Goal: Information Seeking & Learning: Learn about a topic

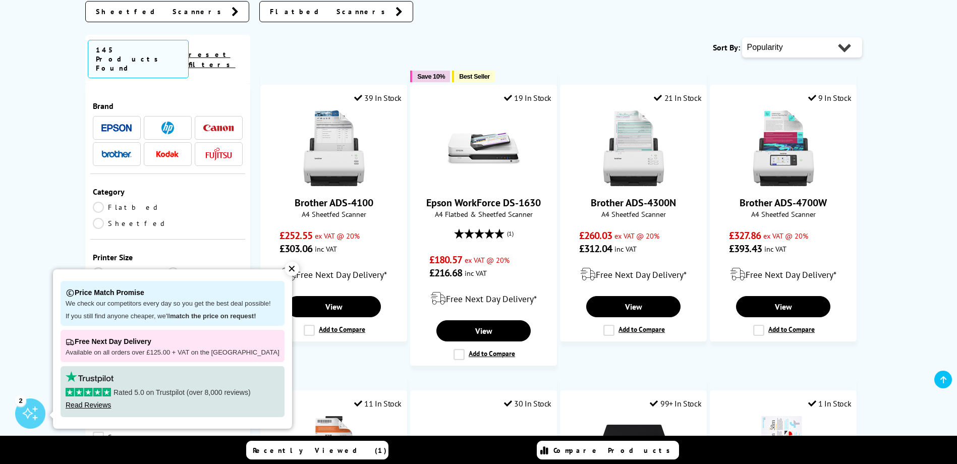
click at [285, 267] on div "✕" at bounding box center [292, 269] width 14 height 14
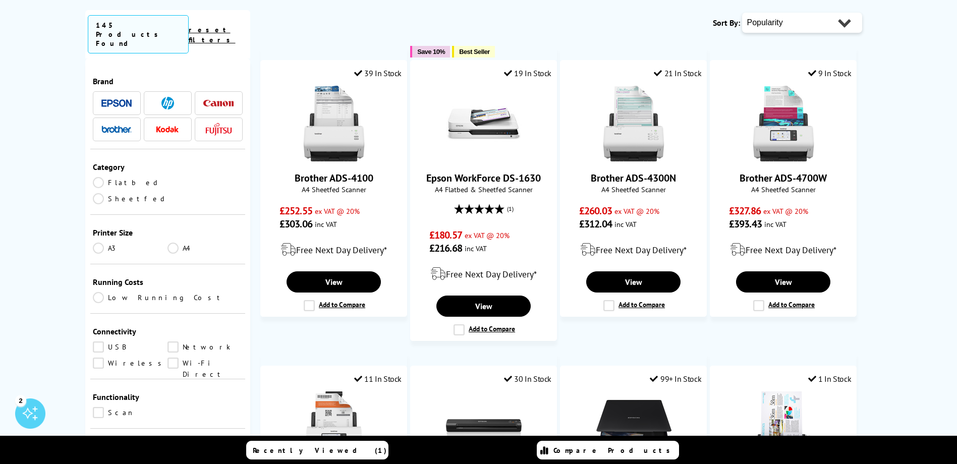
scroll to position [50, 0]
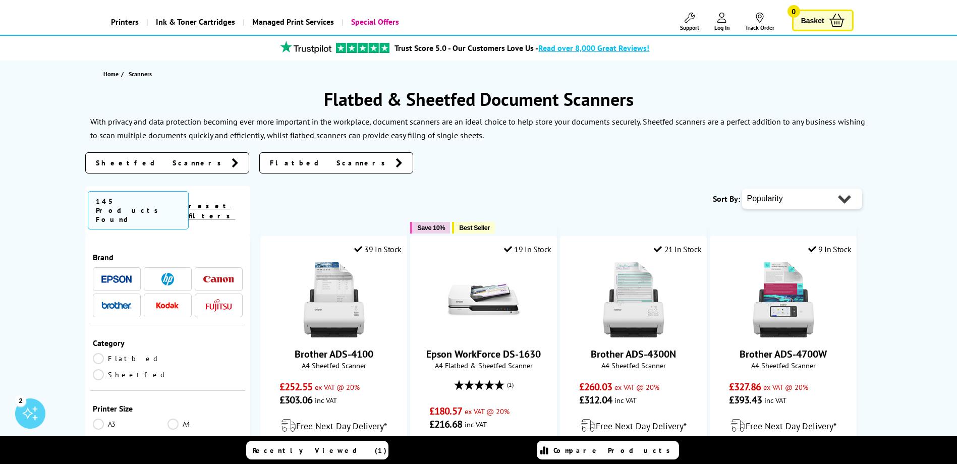
click at [171, 273] on img at bounding box center [167, 279] width 13 height 13
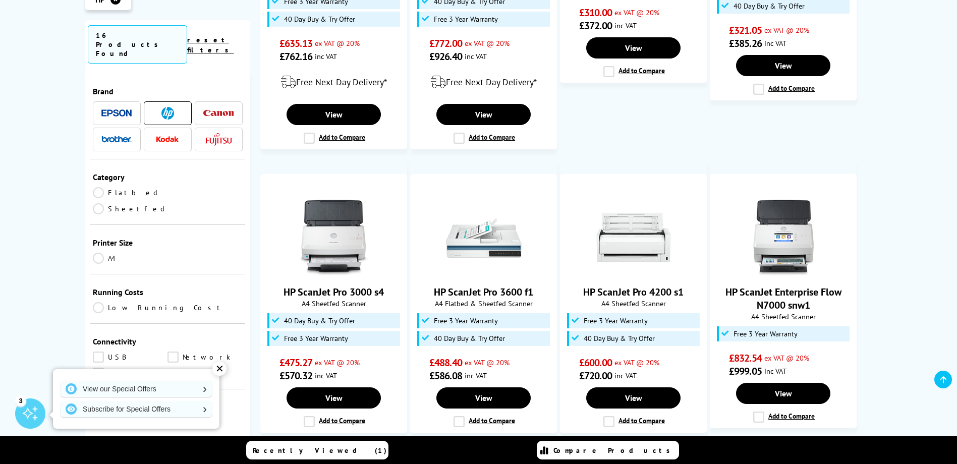
scroll to position [807, 0]
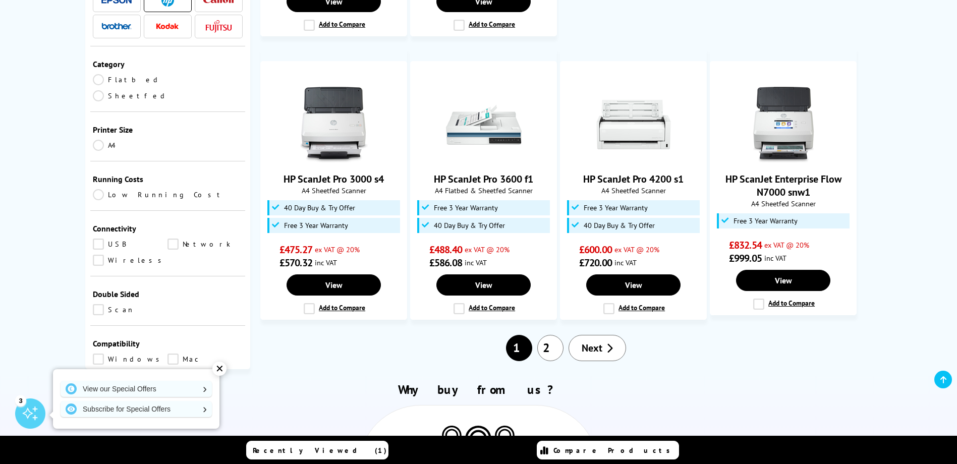
click at [594, 341] on span "Next" at bounding box center [591, 347] width 21 height 13
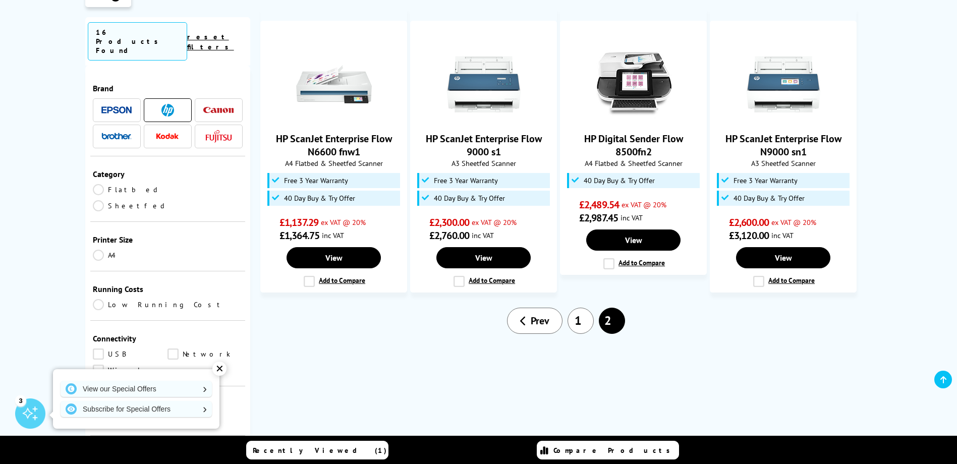
scroll to position [202, 0]
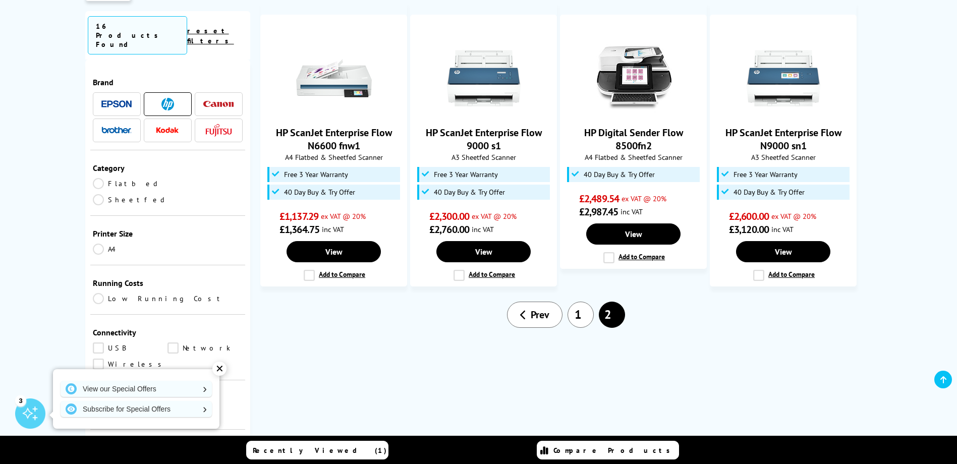
click at [584, 315] on link "1" at bounding box center [580, 315] width 26 height 26
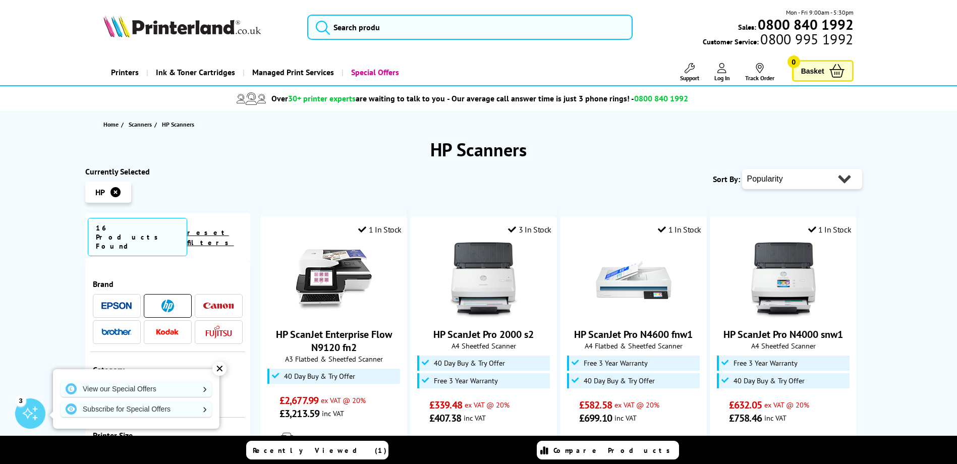
click at [220, 369] on div "✕" at bounding box center [219, 369] width 14 height 14
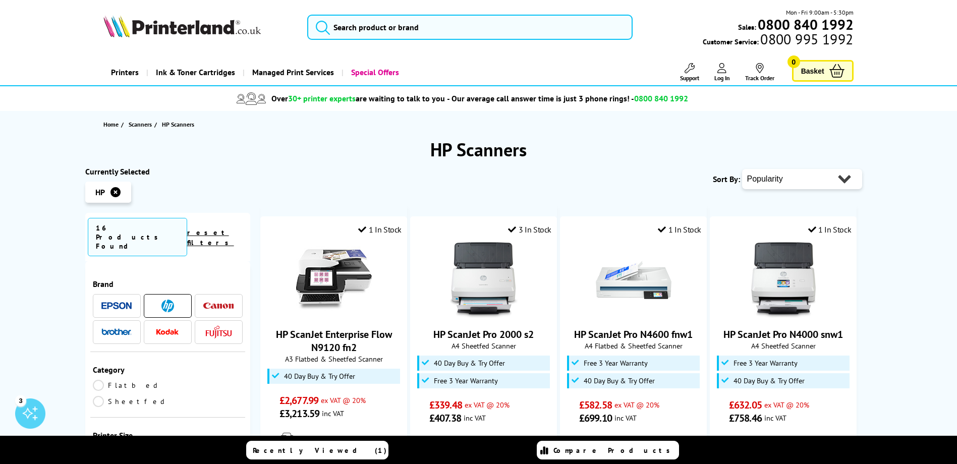
click at [223, 229] on link "reset filters" at bounding box center [210, 237] width 47 height 19
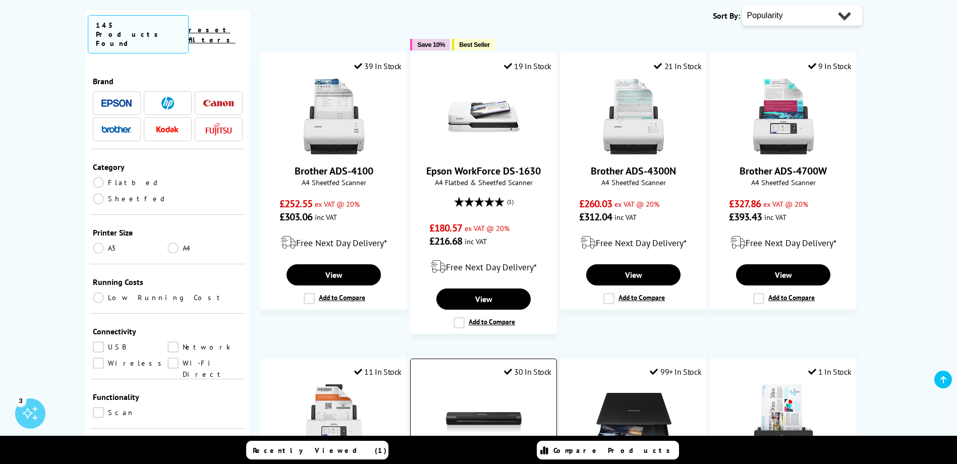
scroll to position [202, 0]
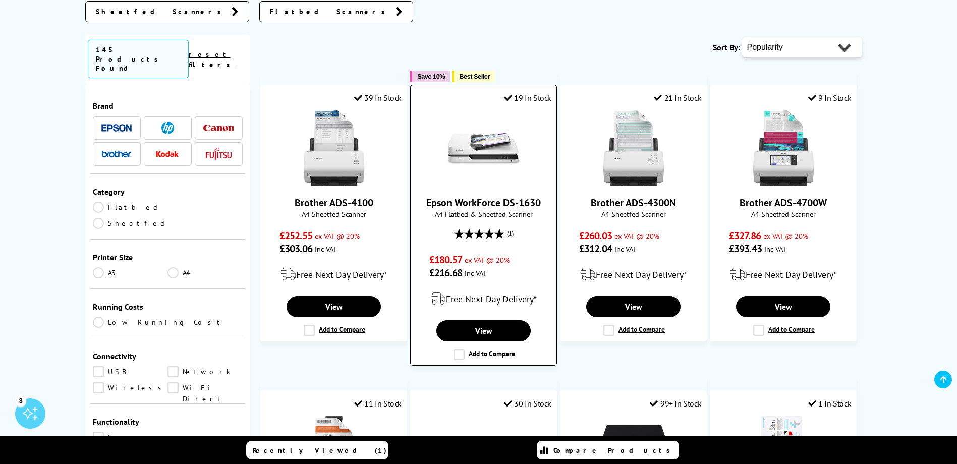
click at [464, 210] on span "A4 Flatbed & Sheetfed Scanner" at bounding box center [484, 214] width 136 height 10
click at [458, 206] on link "Epson WorkForce DS-1630" at bounding box center [483, 202] width 114 height 13
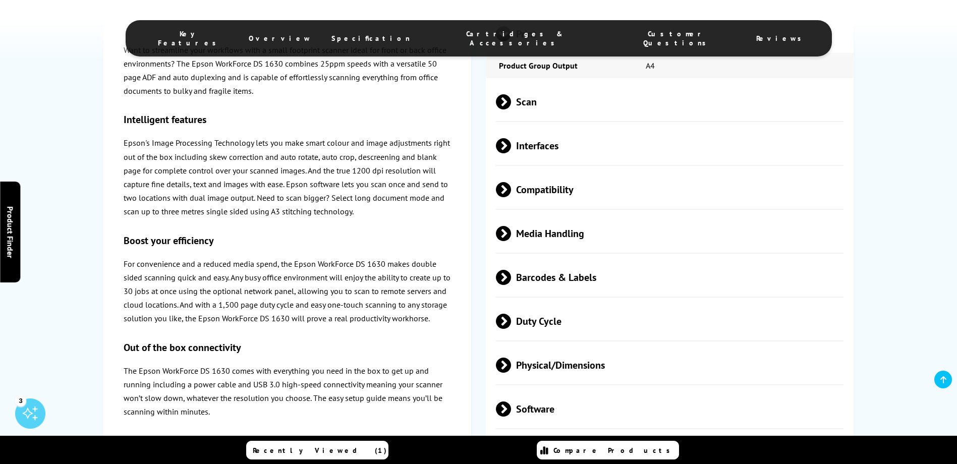
scroll to position [1009, 0]
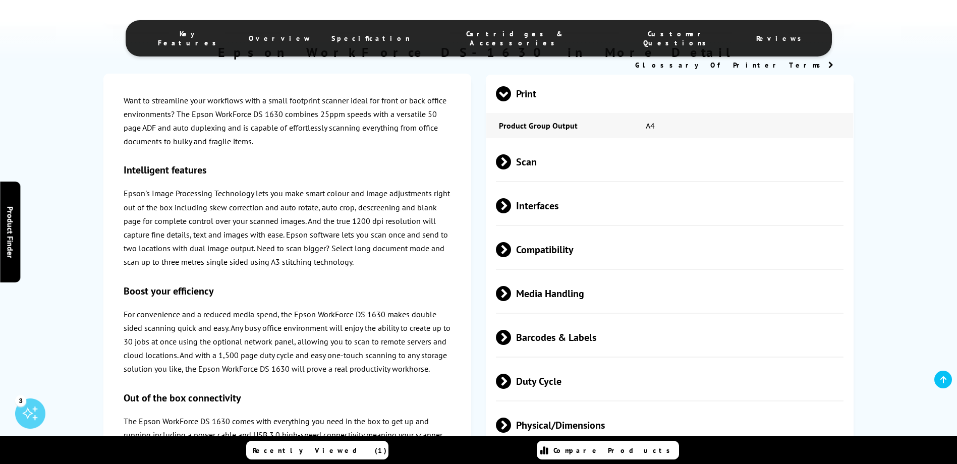
click at [543, 206] on span "Interfaces" at bounding box center [670, 206] width 348 height 38
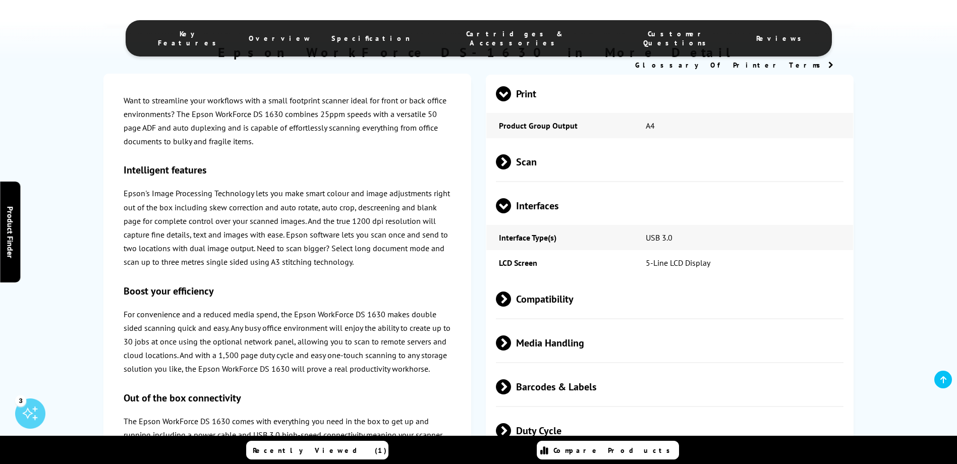
click at [531, 207] on span "Interfaces" at bounding box center [670, 206] width 348 height 38
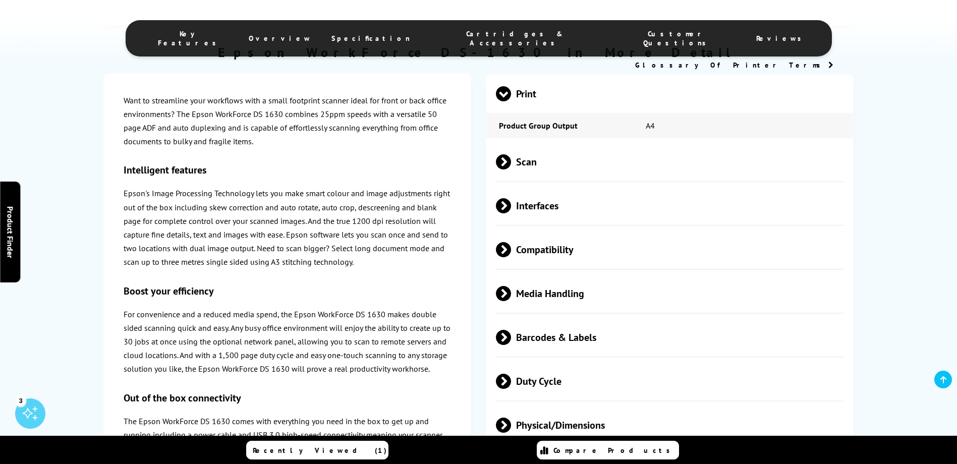
click at [536, 169] on span "Scan" at bounding box center [670, 162] width 348 height 38
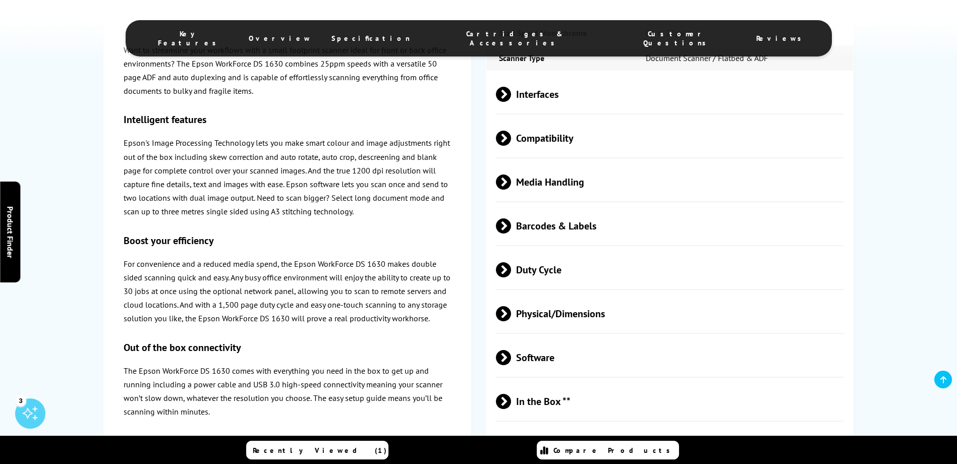
scroll to position [1463, 0]
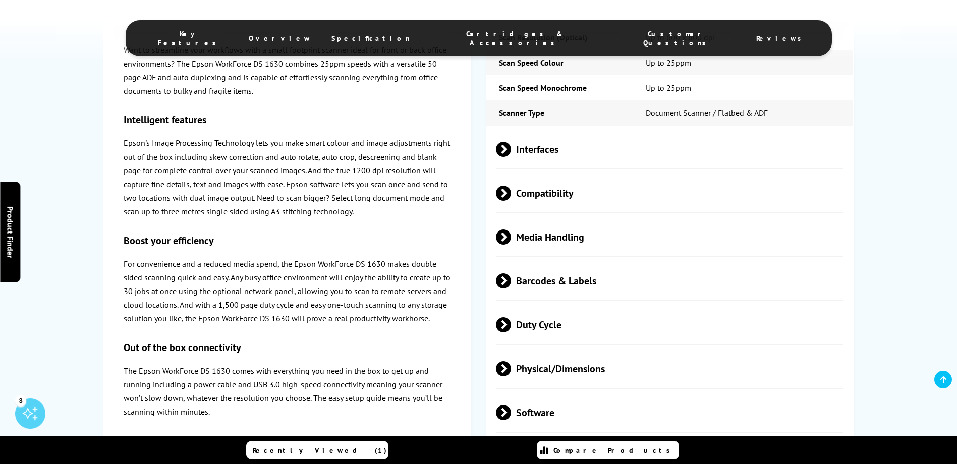
click at [528, 230] on span "Media Handling" at bounding box center [670, 237] width 348 height 38
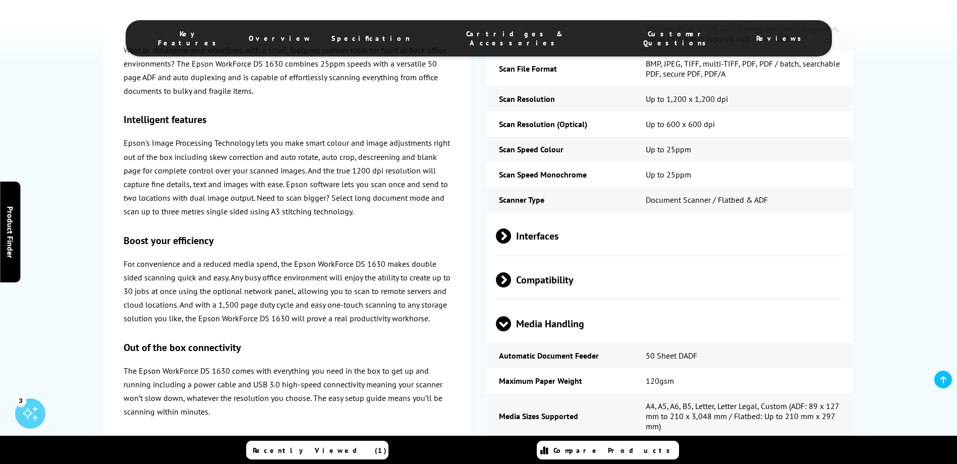
scroll to position [1412, 0]
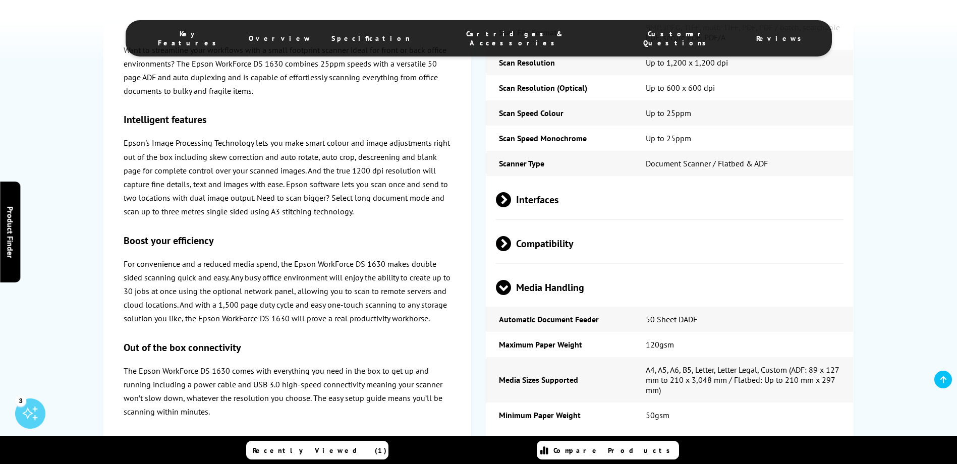
click at [540, 208] on span "Interfaces" at bounding box center [670, 200] width 348 height 38
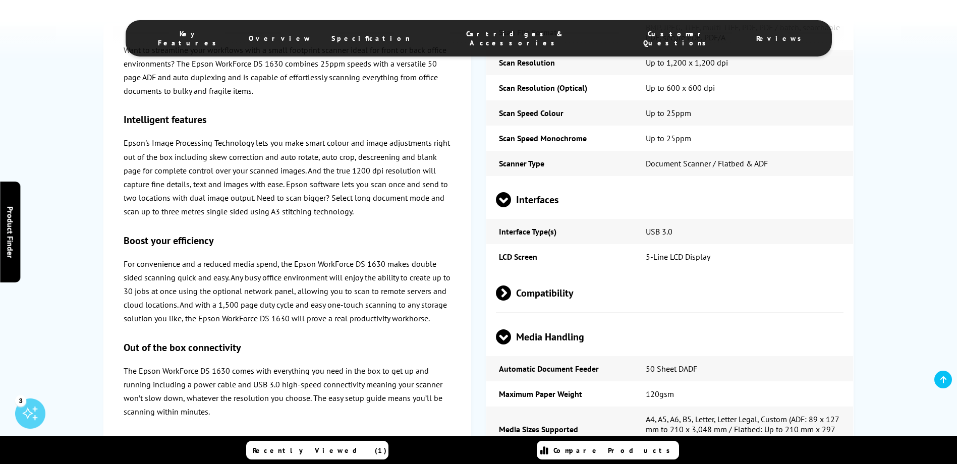
click at [530, 298] on span "Compatibility" at bounding box center [670, 293] width 348 height 38
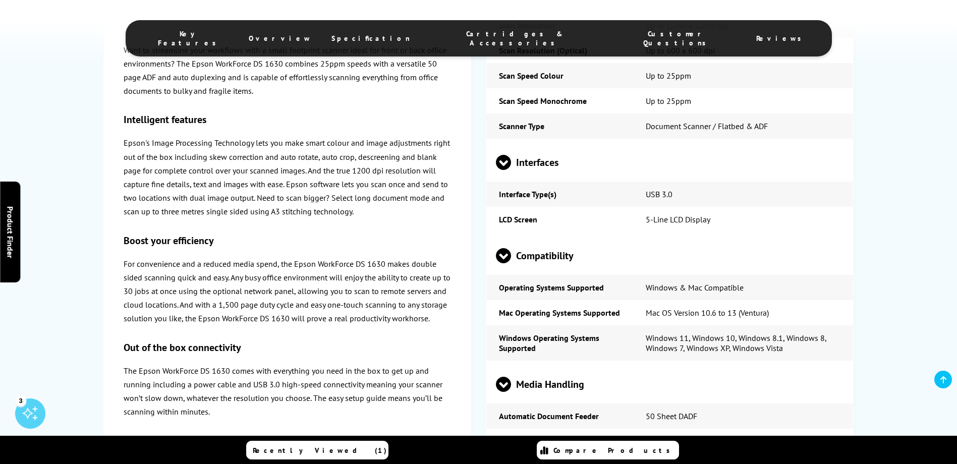
scroll to position [1513, 0]
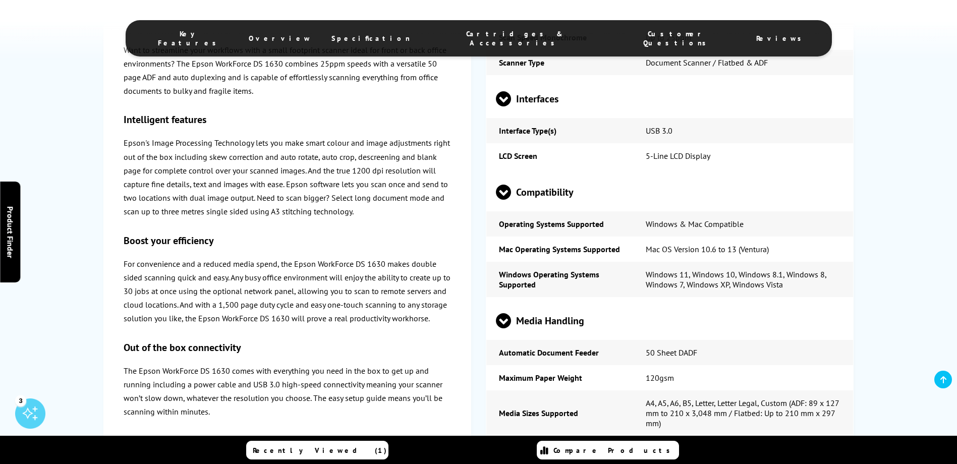
click at [514, 312] on span "Media Handling" at bounding box center [670, 321] width 348 height 38
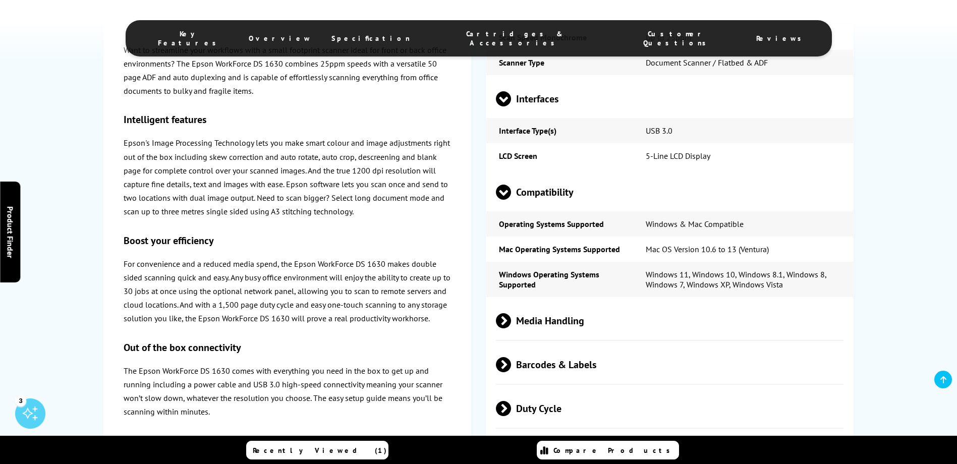
click at [551, 372] on span "Barcodes & Labels" at bounding box center [670, 365] width 348 height 38
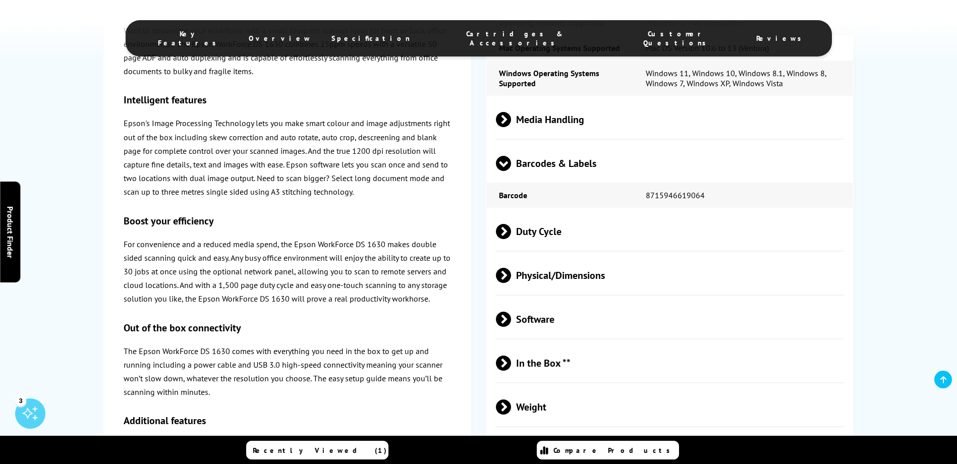
scroll to position [1715, 0]
click at [558, 234] on span "Duty Cycle" at bounding box center [670, 231] width 348 height 38
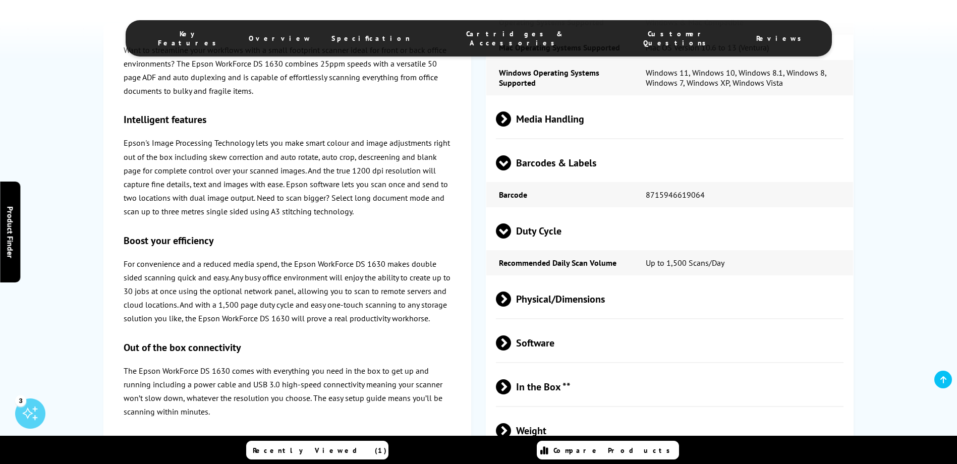
click at [551, 294] on span "Physical/Dimensions" at bounding box center [670, 299] width 348 height 38
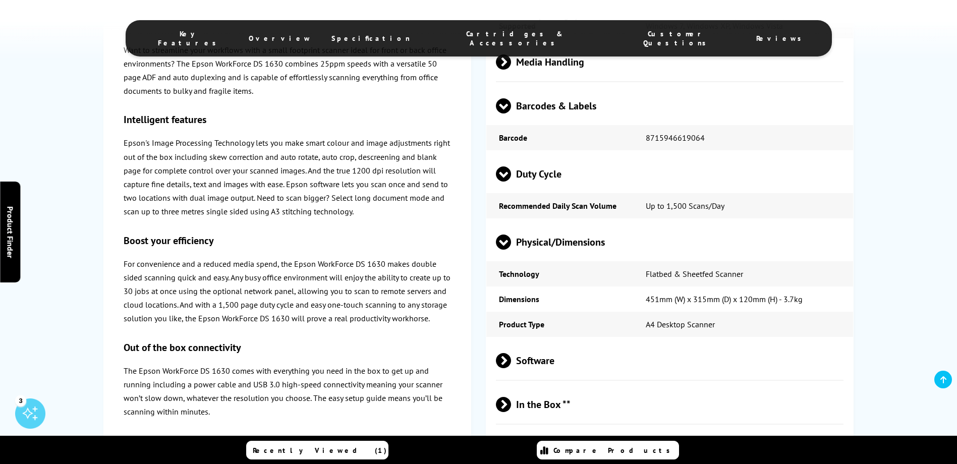
scroll to position [1866, 0]
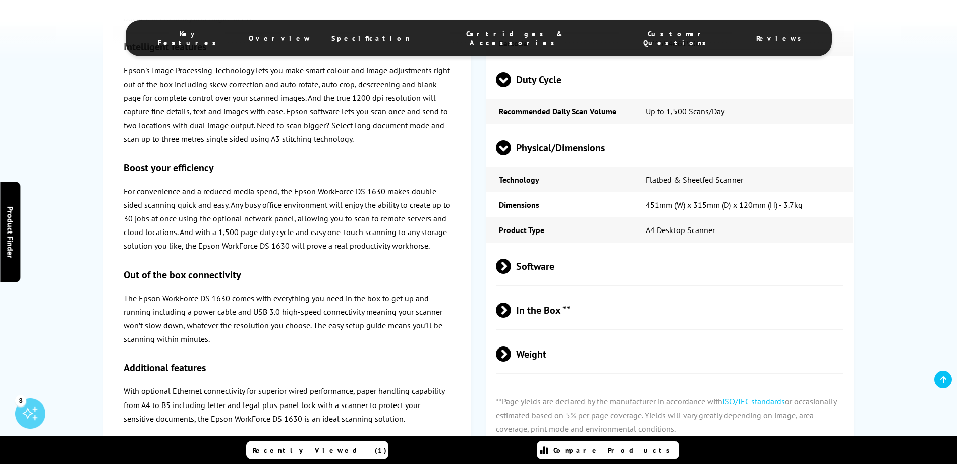
click at [587, 258] on span "Software" at bounding box center [670, 267] width 348 height 38
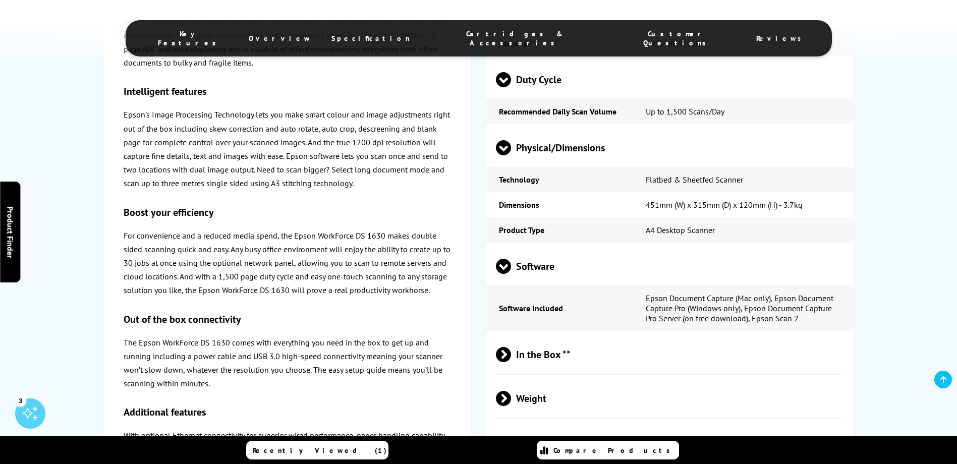
click at [606, 352] on span "In the Box **" at bounding box center [670, 355] width 348 height 38
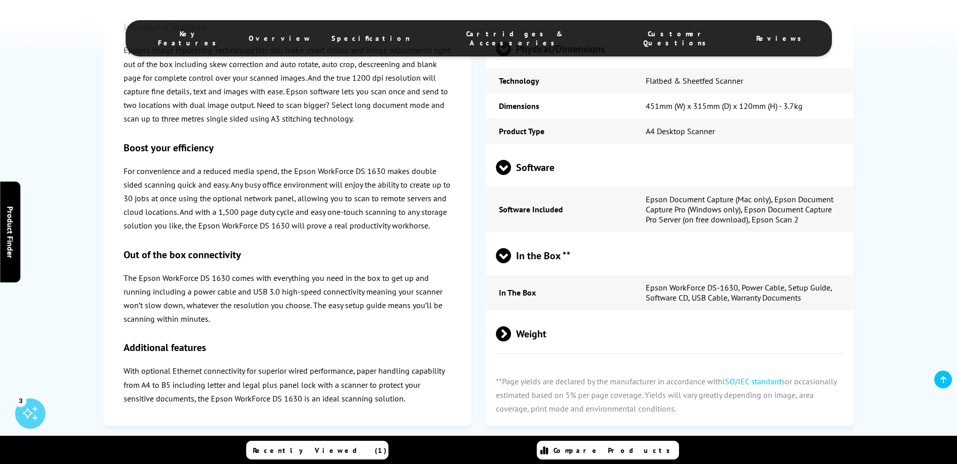
scroll to position [1967, 0]
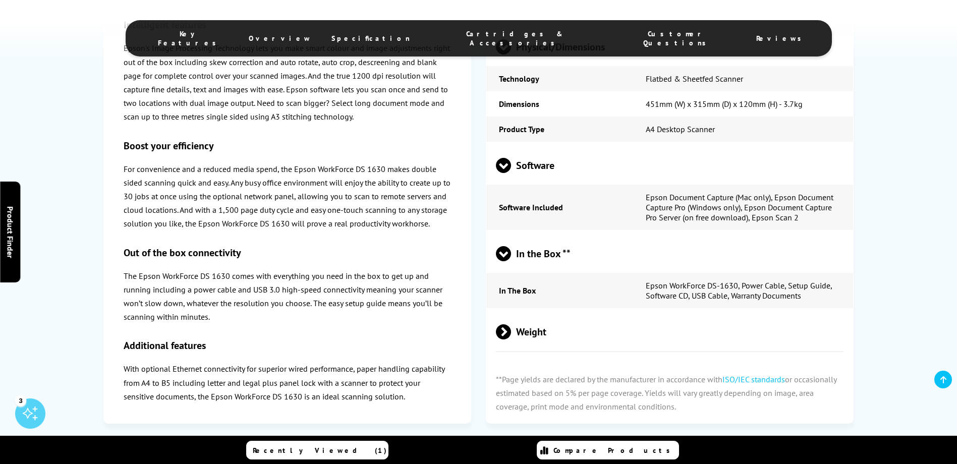
click at [610, 340] on span "Weight" at bounding box center [670, 332] width 348 height 38
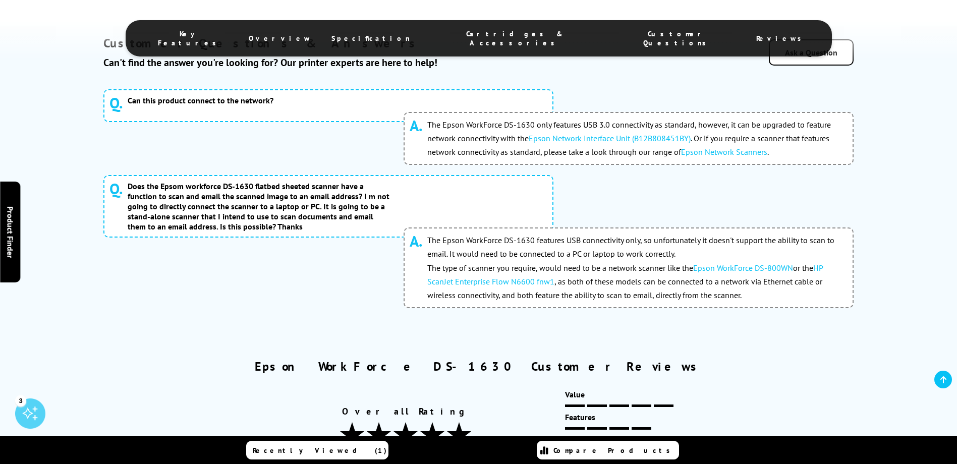
scroll to position [2774, 0]
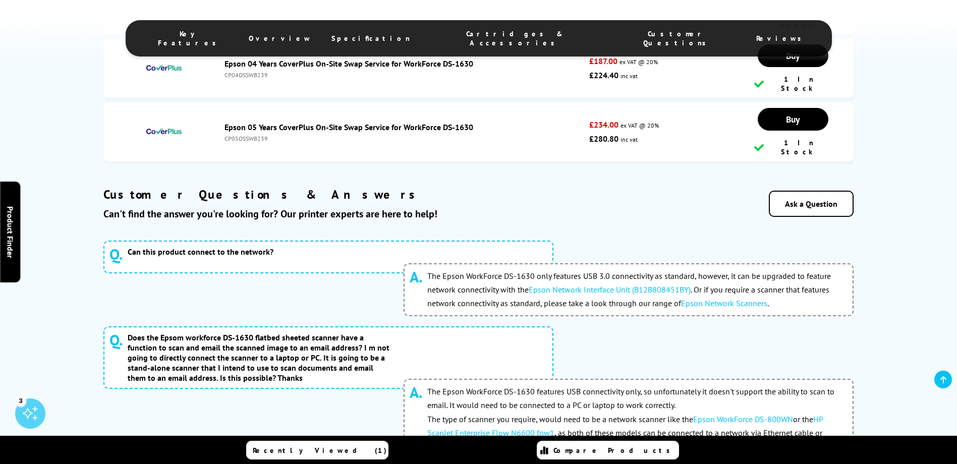
click at [718, 298] on link "Epson Network Scanners" at bounding box center [724, 303] width 86 height 10
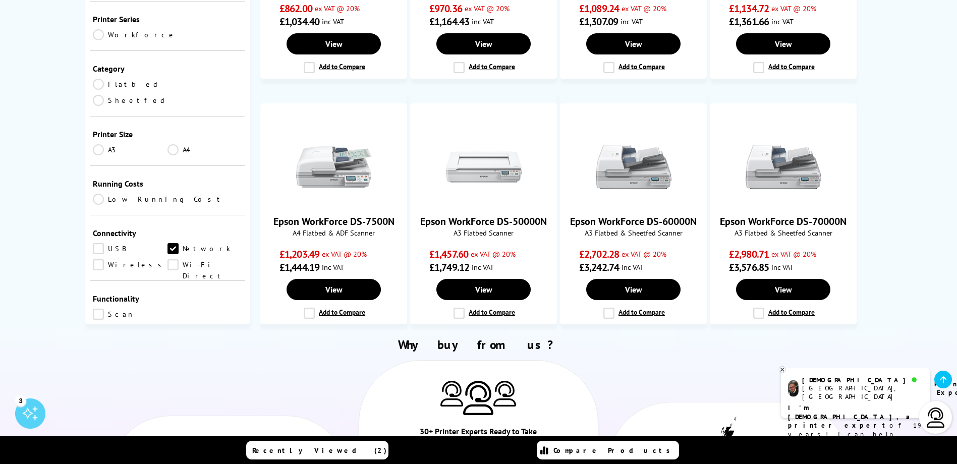
scroll to position [756, 0]
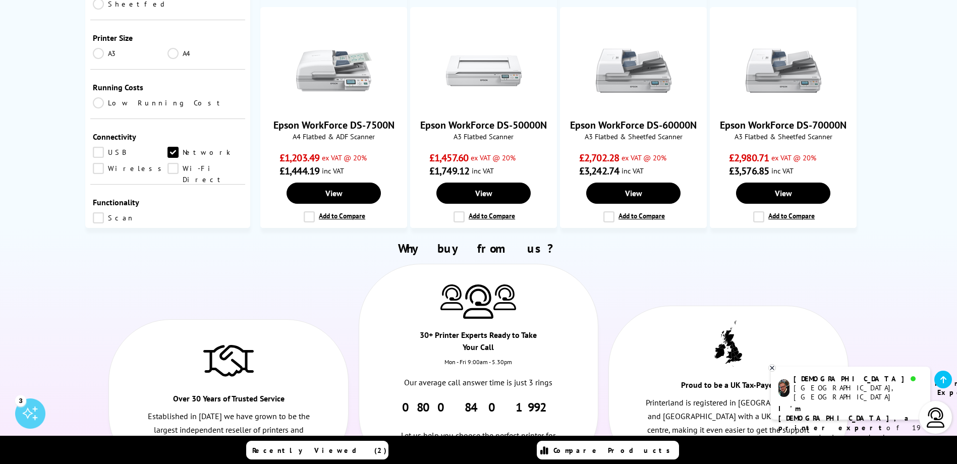
click at [773, 368] on icon at bounding box center [772, 368] width 7 height 8
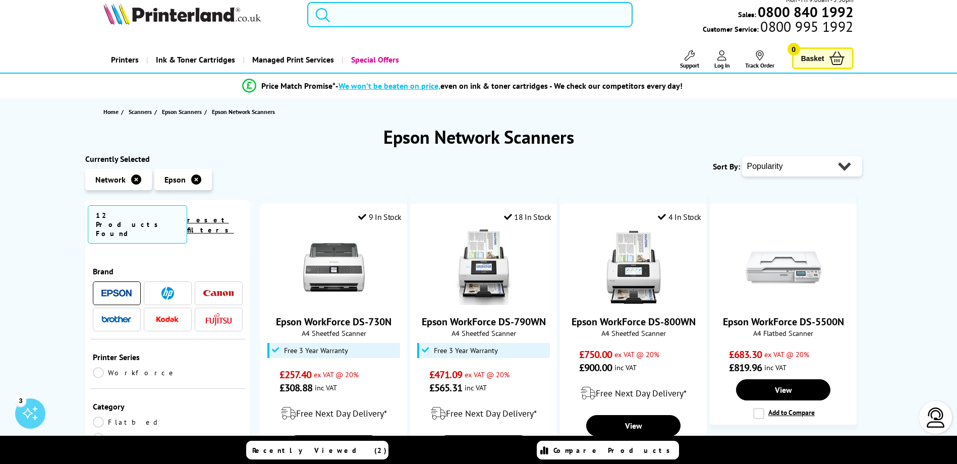
scroll to position [0, 0]
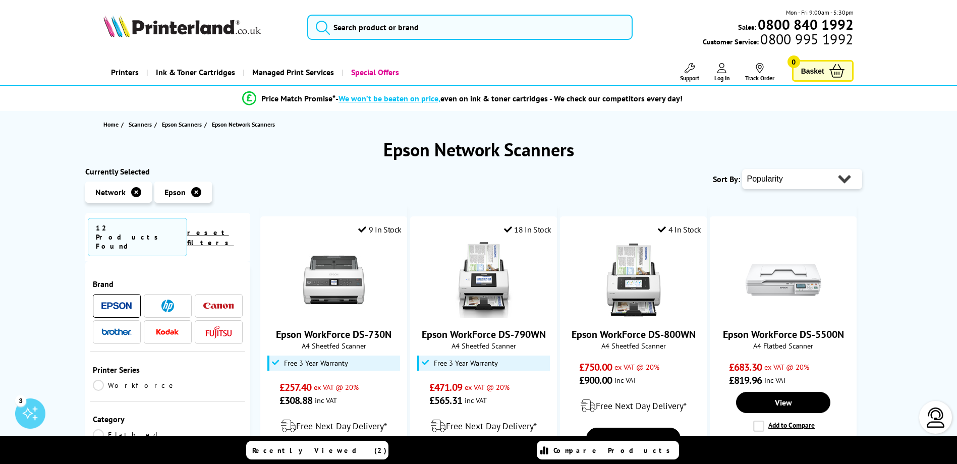
click at [165, 300] on img at bounding box center [167, 306] width 13 height 13
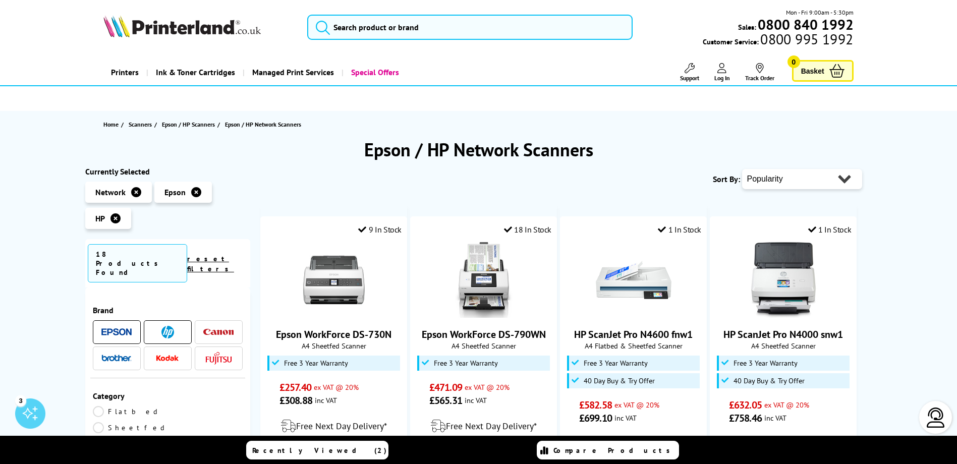
click at [196, 194] on icon at bounding box center [196, 192] width 10 height 10
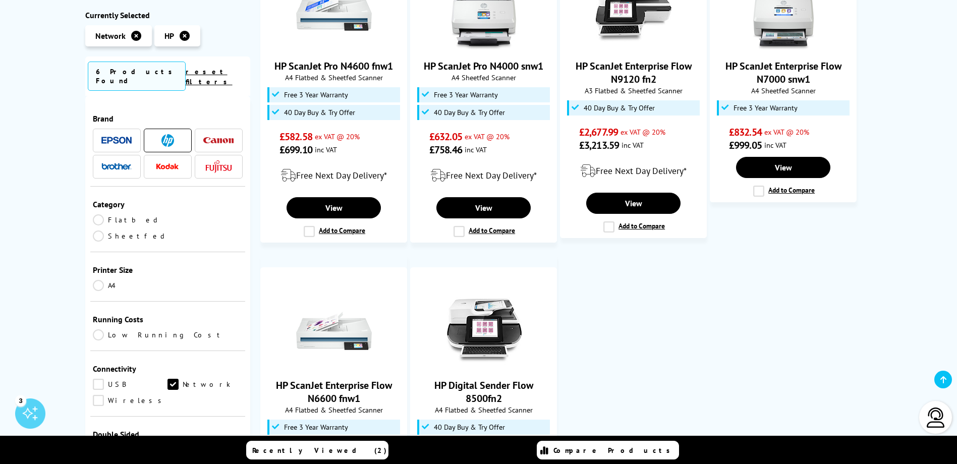
scroll to position [252, 0]
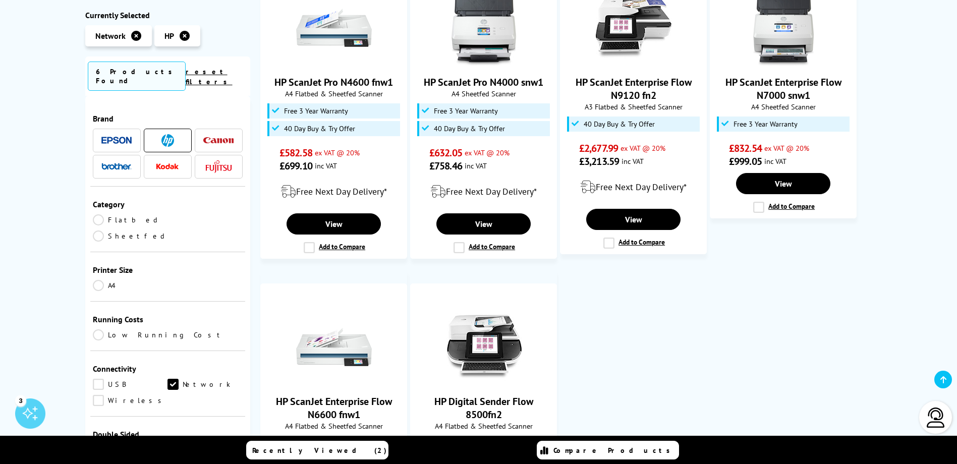
click at [198, 133] on li at bounding box center [219, 141] width 48 height 24
click at [226, 137] on img at bounding box center [218, 140] width 30 height 7
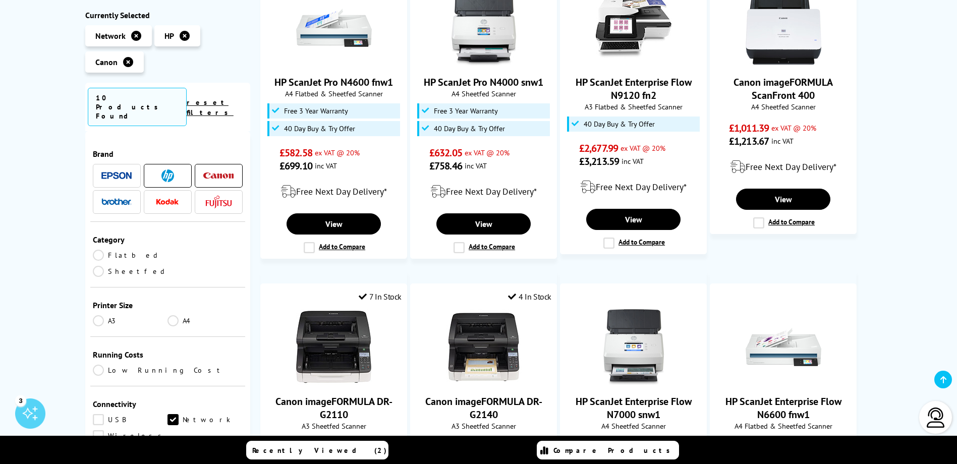
click at [174, 169] on span at bounding box center [167, 175] width 30 height 13
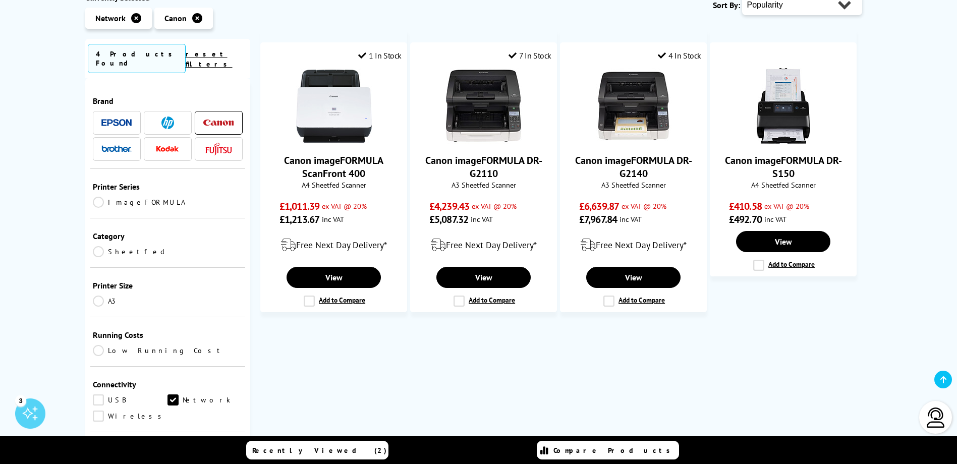
scroll to position [151, 0]
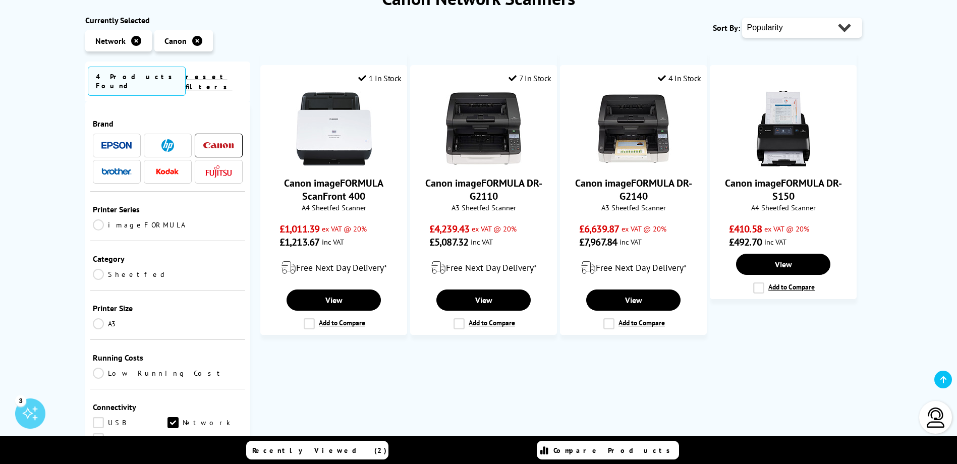
click at [225, 79] on link "reset filters" at bounding box center [209, 81] width 47 height 19
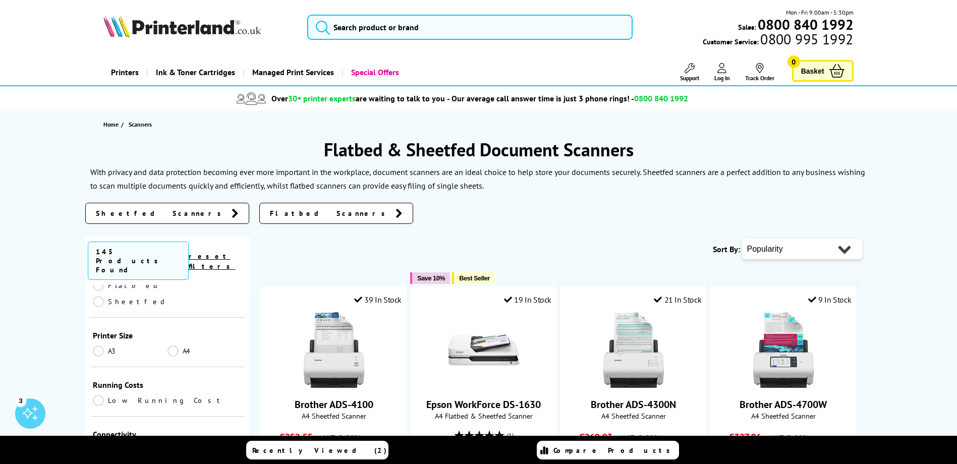
scroll to position [101, 0]
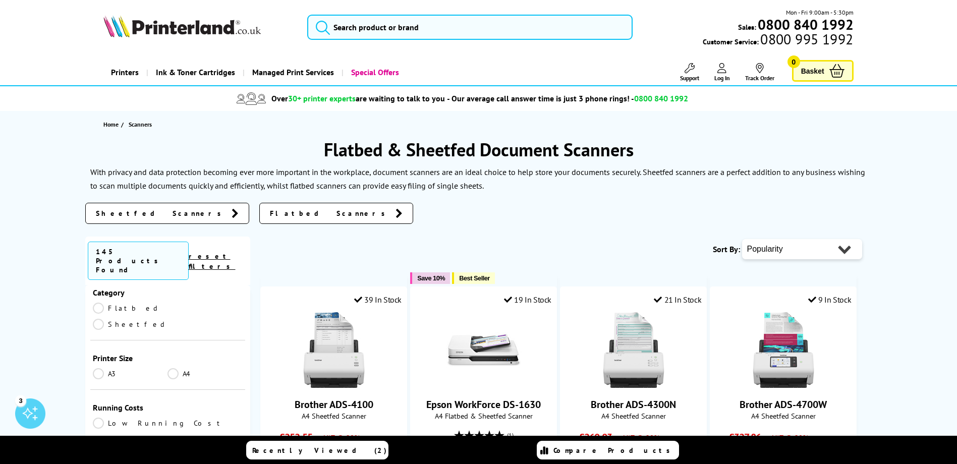
click at [110, 303] on link "Flatbed" at bounding box center [130, 308] width 75 height 11
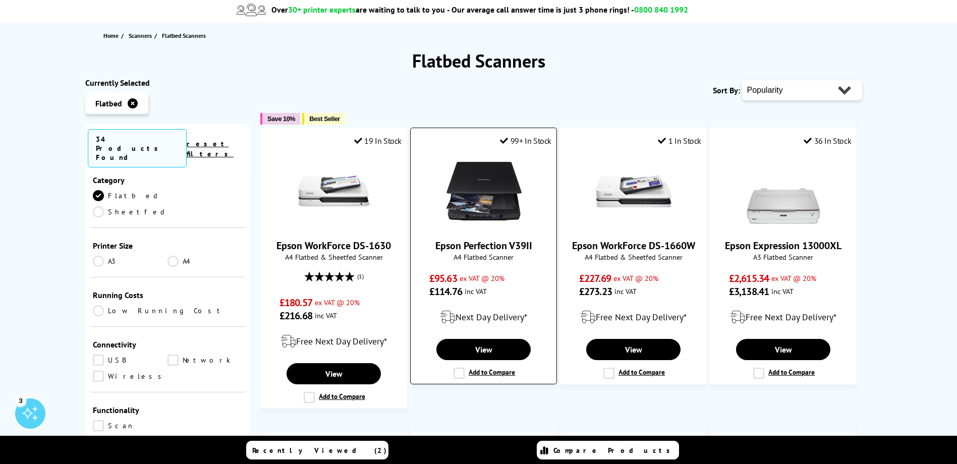
scroll to position [151, 0]
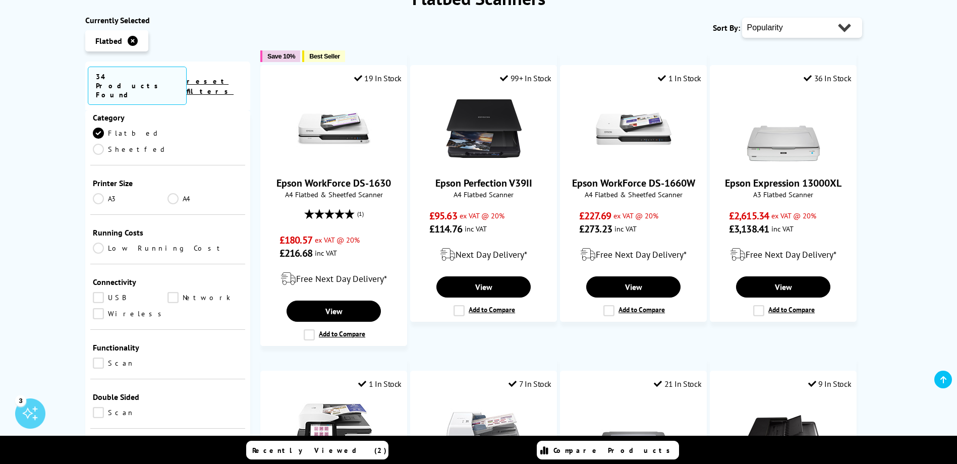
click at [170, 292] on link "Network" at bounding box center [204, 297] width 75 height 11
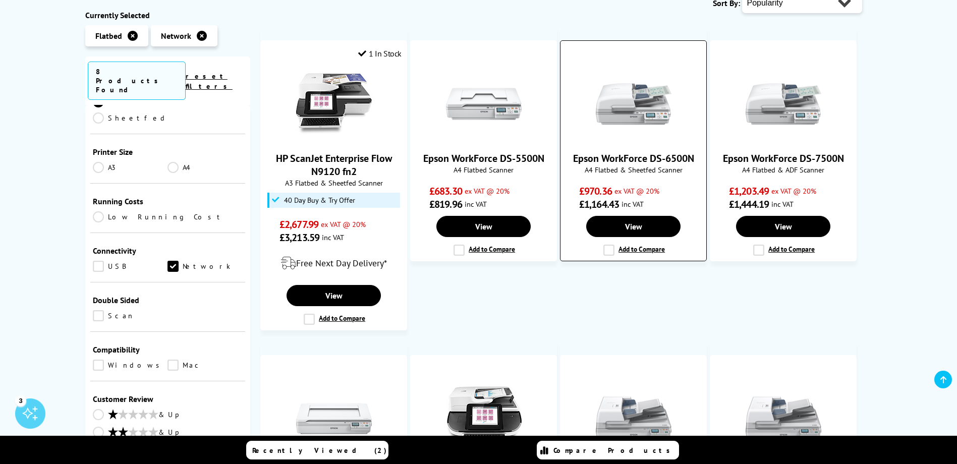
scroll to position [151, 0]
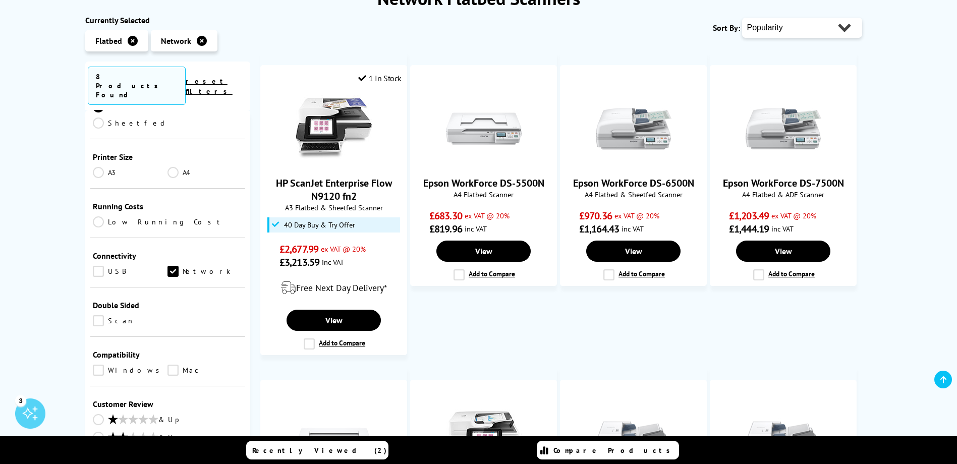
click at [939, 378] on link at bounding box center [943, 380] width 18 height 18
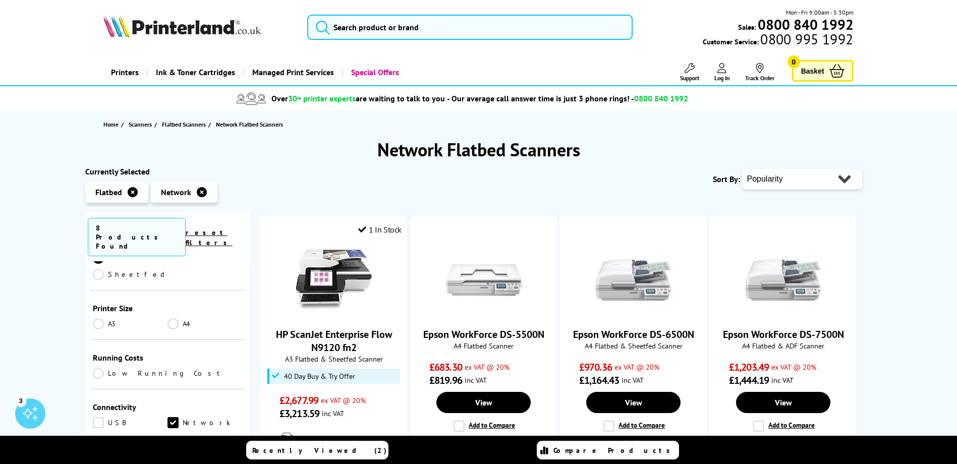
scroll to position [0, 0]
click at [200, 193] on icon at bounding box center [202, 192] width 10 height 10
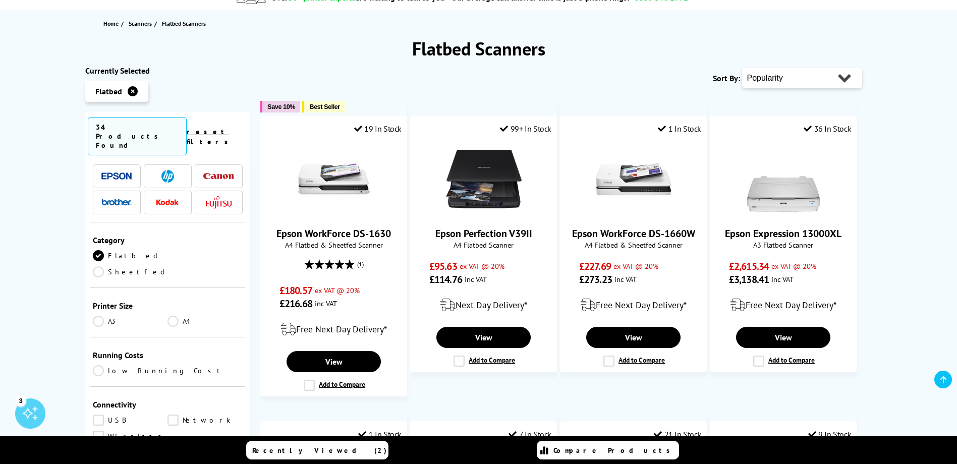
scroll to position [50, 0]
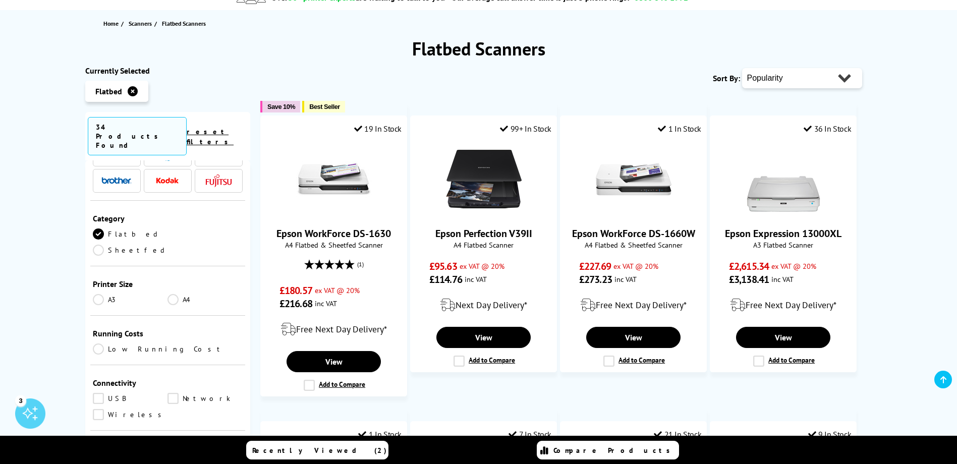
click at [172, 393] on link "Network" at bounding box center [204, 398] width 75 height 11
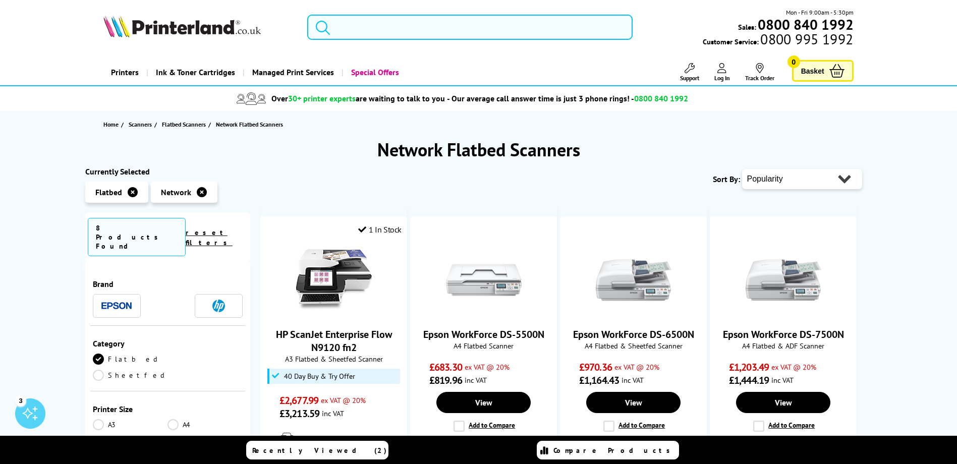
click at [378, 25] on input "search" at bounding box center [469, 27] width 325 height 25
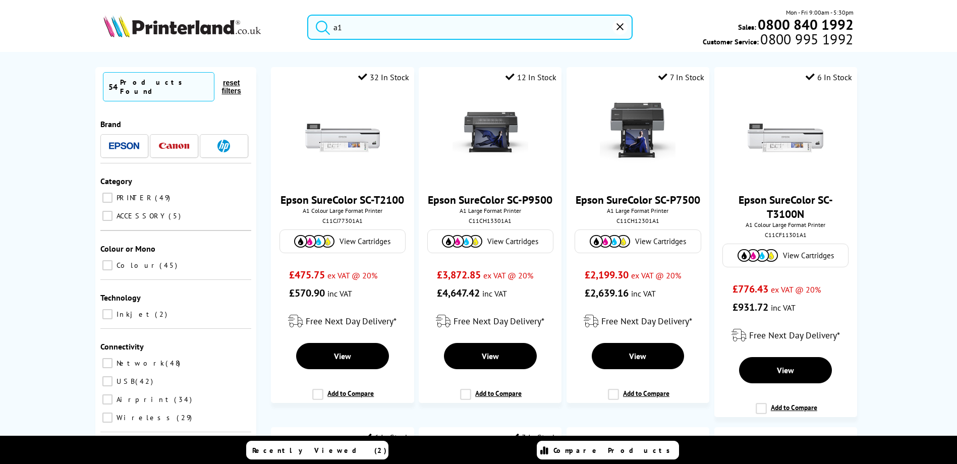
type input "a1"
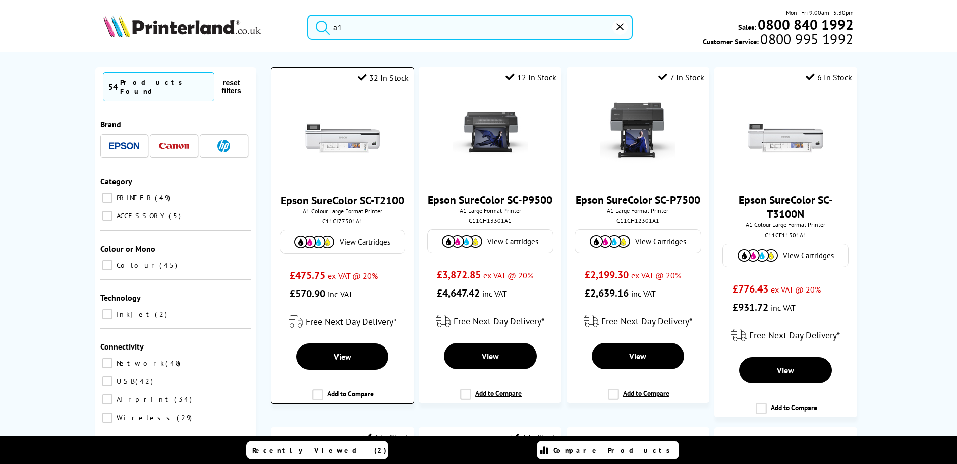
click at [362, 201] on link "Epson SureColor SC-T2100" at bounding box center [342, 200] width 124 height 14
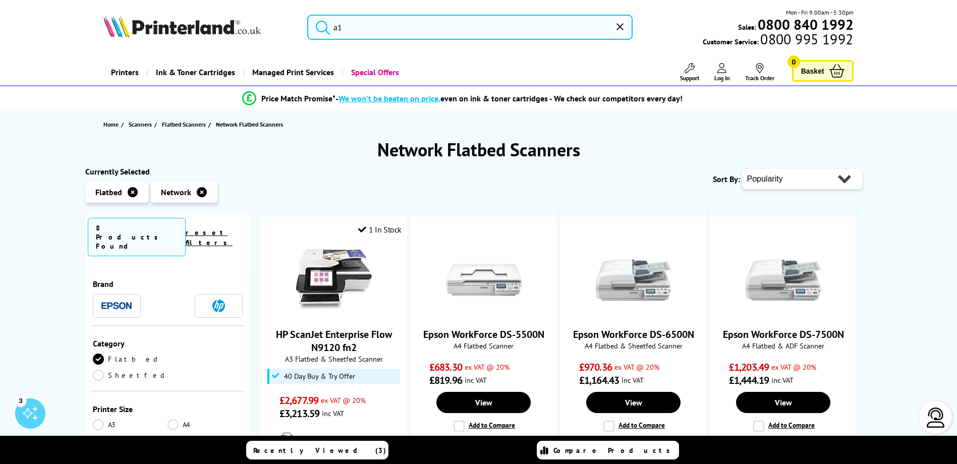
click at [416, 34] on input "a1" at bounding box center [469, 27] width 325 height 25
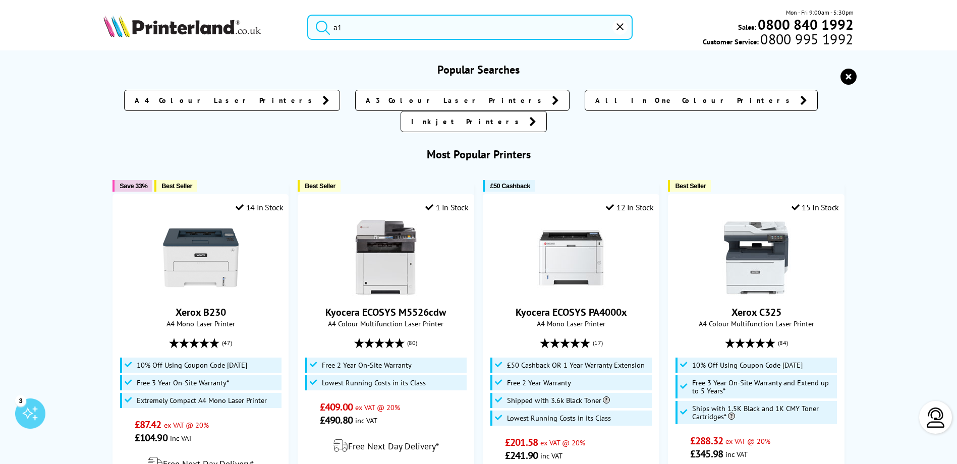
click at [308, 15] on button "submit" at bounding box center [320, 26] width 25 height 22
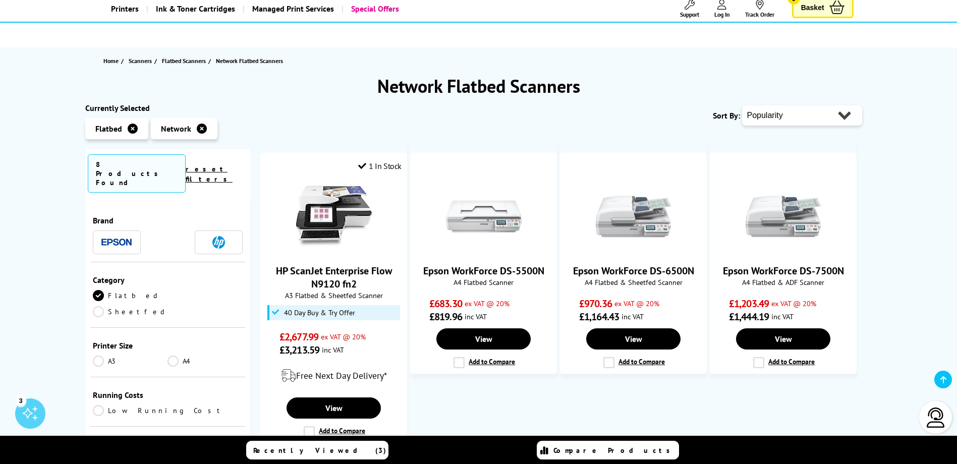
scroll to position [101, 0]
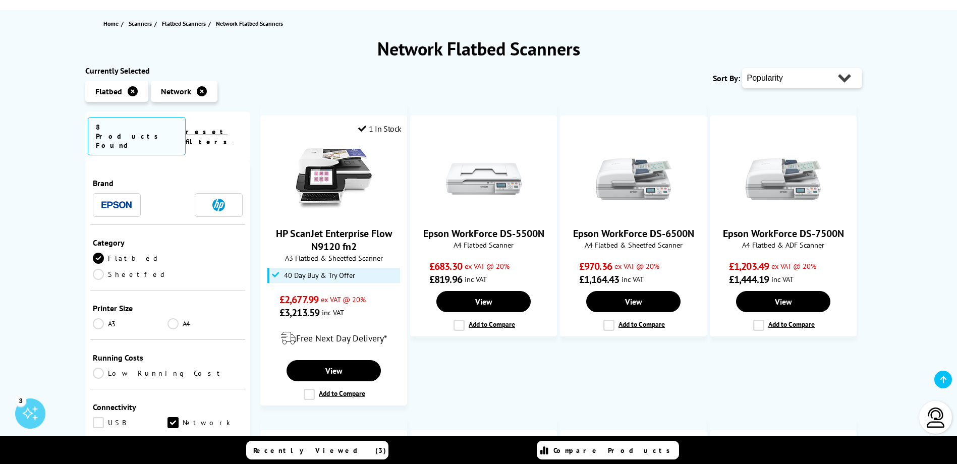
click at [96, 253] on link "Flatbed" at bounding box center [130, 258] width 75 height 11
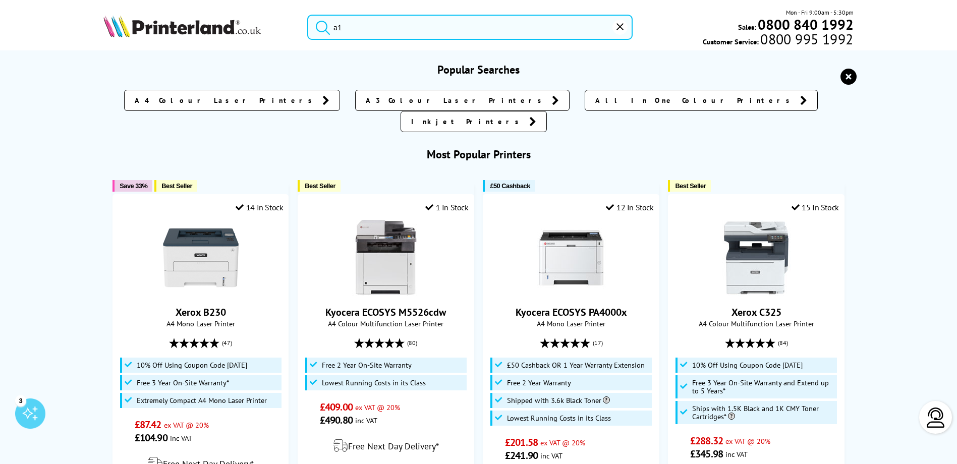
click at [383, 25] on input "a1" at bounding box center [469, 27] width 325 height 25
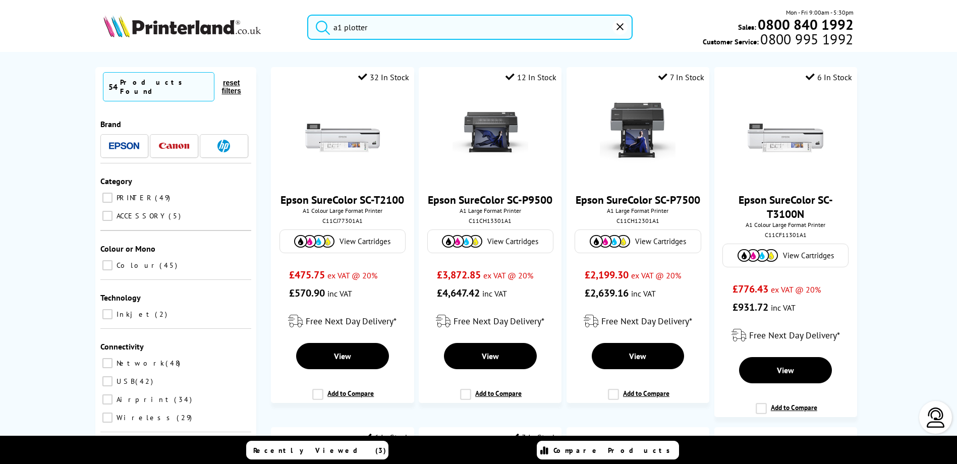
click at [308, 15] on button "submit" at bounding box center [320, 26] width 25 height 22
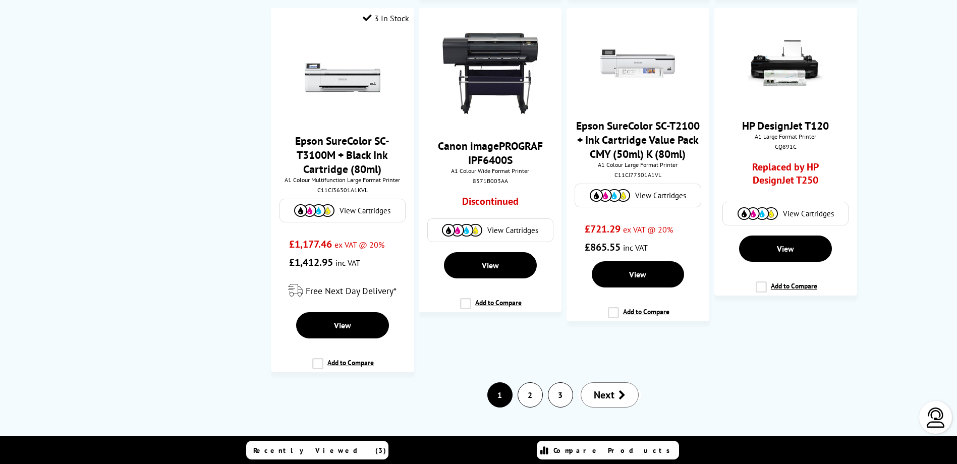
scroll to position [1482, 0]
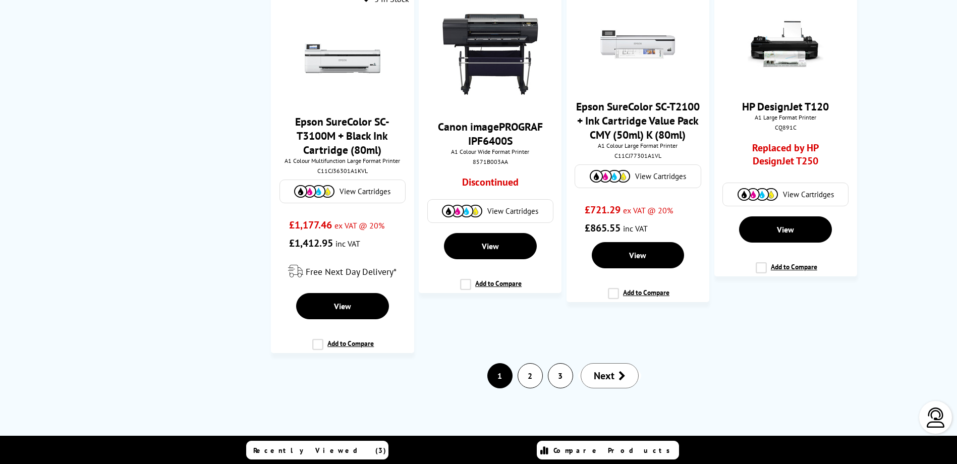
click at [529, 382] on link "2" at bounding box center [530, 376] width 24 height 24
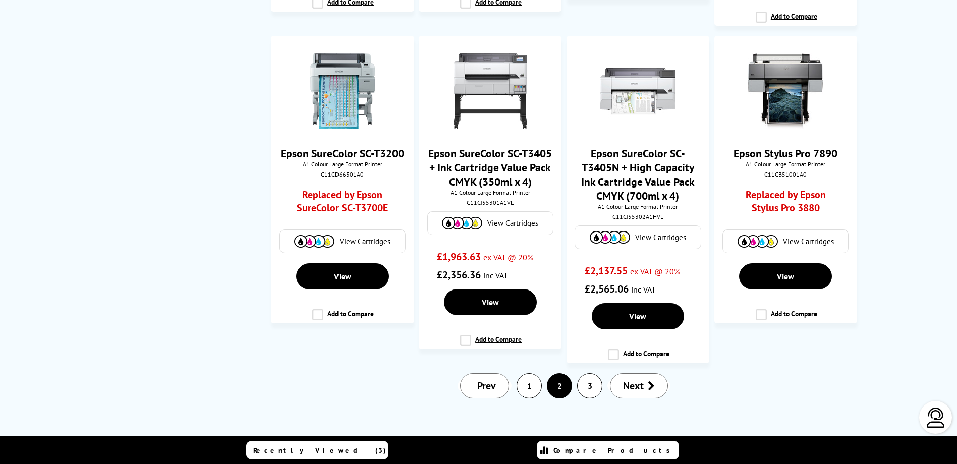
scroll to position [1391, 0]
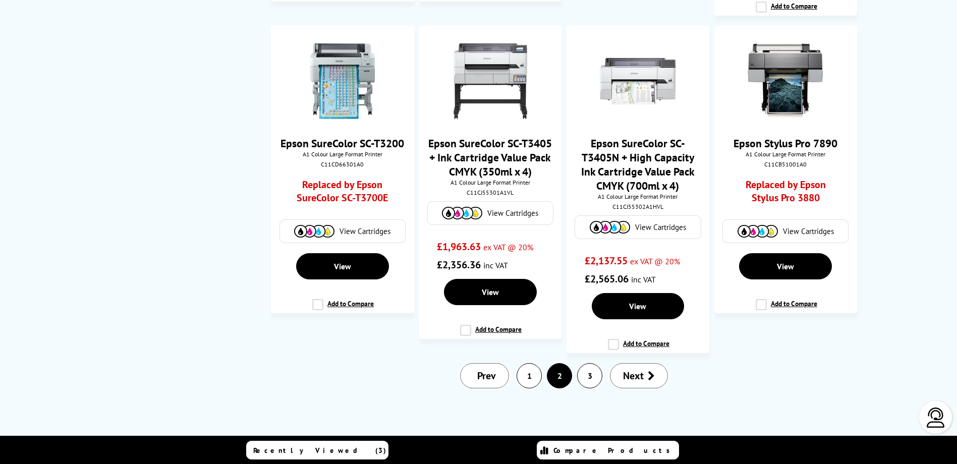
click at [593, 372] on link "3" at bounding box center [589, 376] width 24 height 24
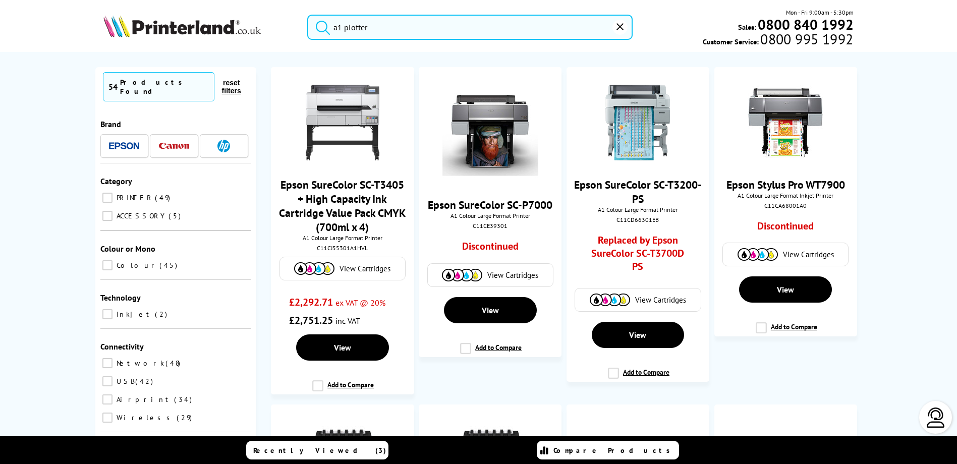
drag, startPoint x: 394, startPoint y: 39, endPoint x: 354, endPoint y: 29, distance: 42.1
click at [354, 29] on input "a1 plotter" at bounding box center [469, 27] width 325 height 25
click at [352, 29] on input "a1 plotter" at bounding box center [469, 27] width 325 height 25
drag, startPoint x: 373, startPoint y: 30, endPoint x: 316, endPoint y: 31, distance: 57.0
click at [316, 31] on form "a1 plotter" at bounding box center [469, 27] width 325 height 25
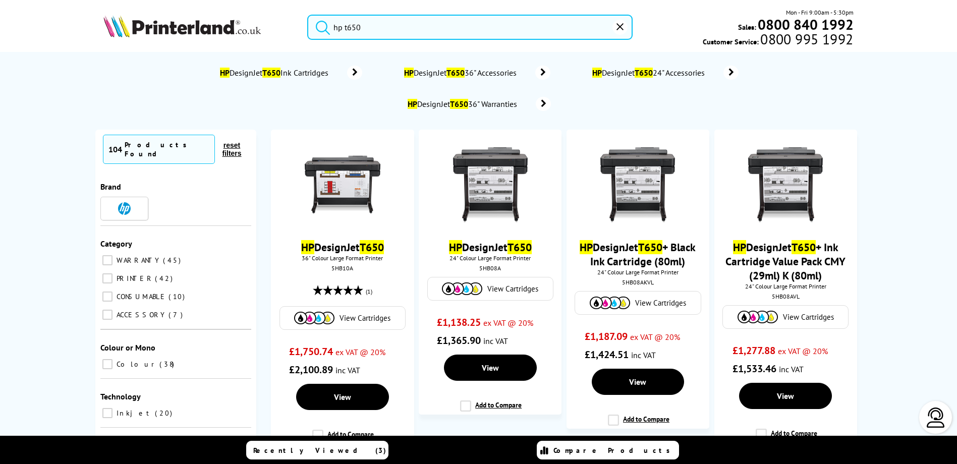
type input "hp t650"
click at [308, 15] on button "submit" at bounding box center [320, 26] width 25 height 22
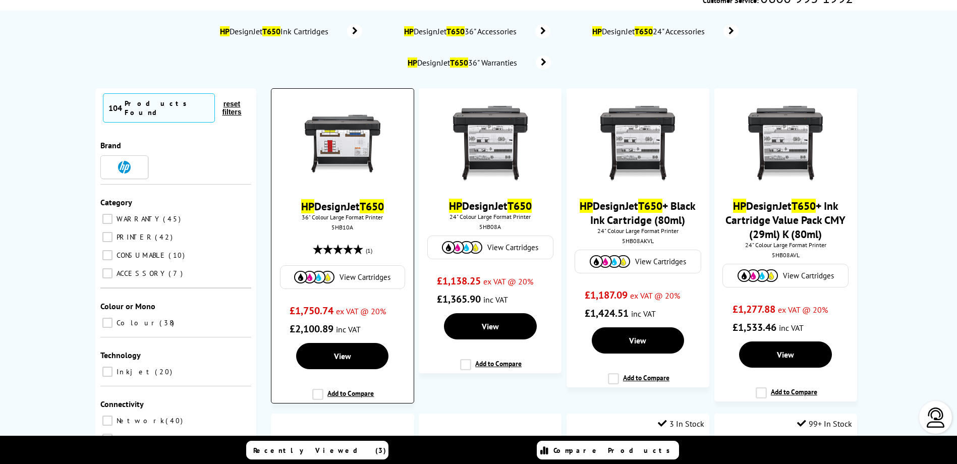
scroll to position [101, 0]
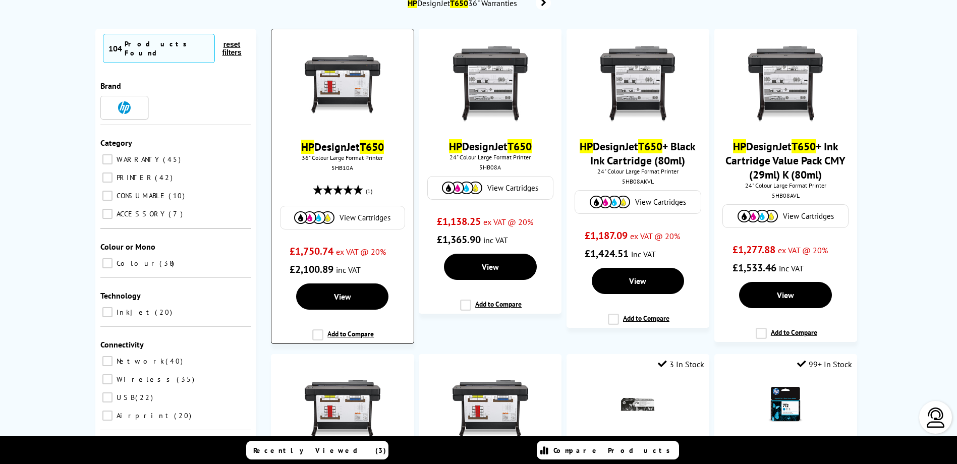
click at [332, 150] on link "HP DesignJet T650" at bounding box center [342, 147] width 83 height 14
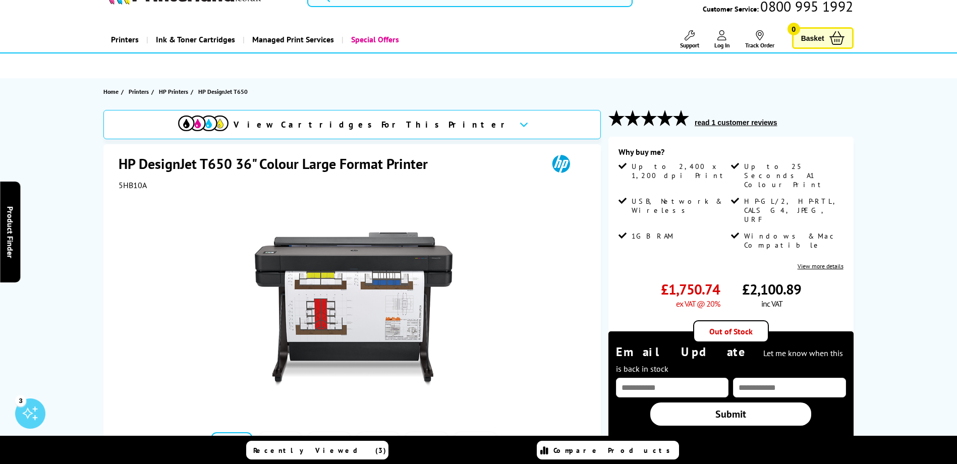
scroll to position [50, 0]
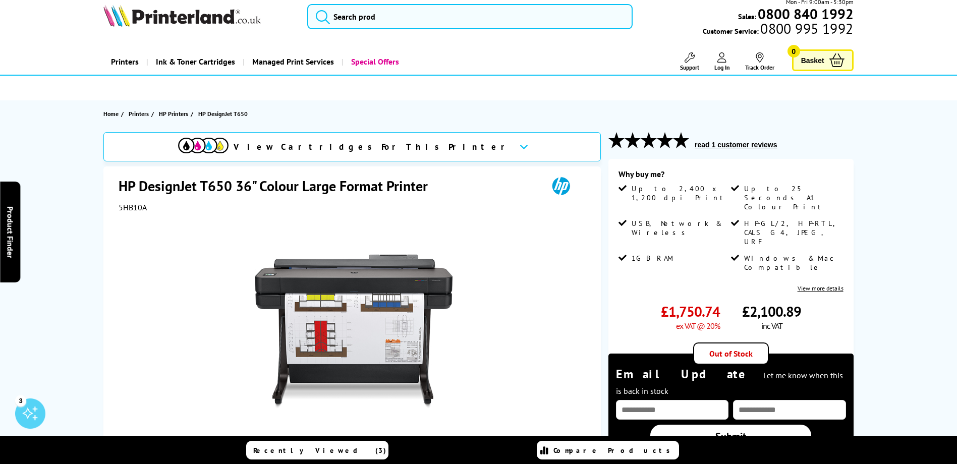
scroll to position [0, 0]
